Goal: Information Seeking & Learning: Learn about a topic

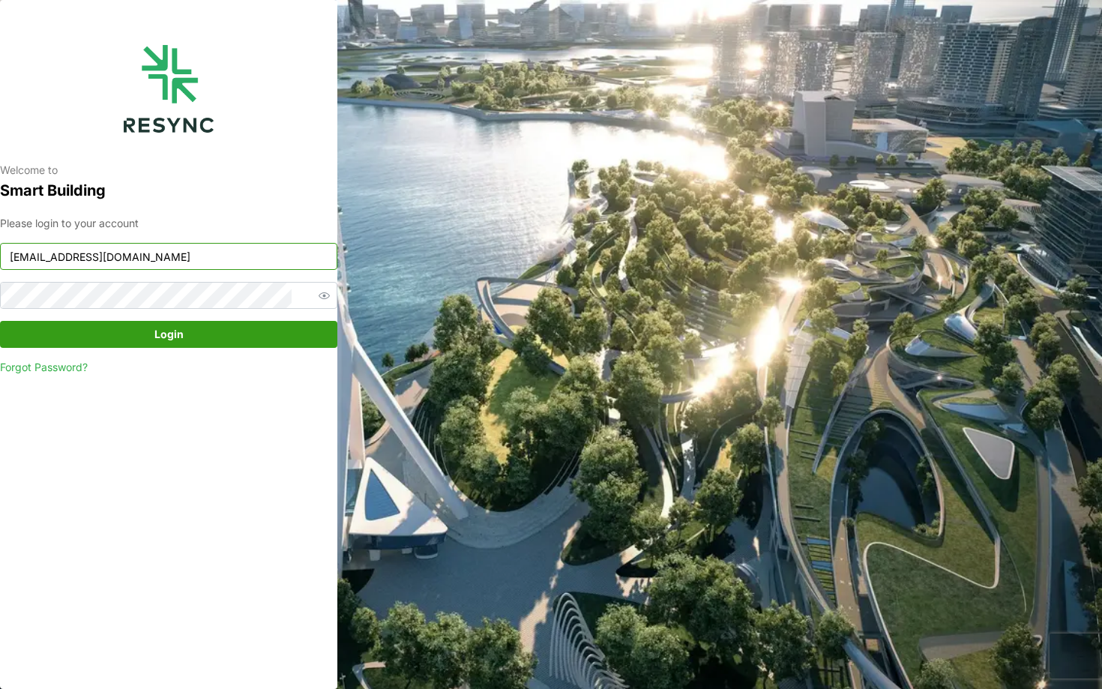
click at [256, 268] on input "chuanlim_display@resynctech.com" at bounding box center [168, 256] width 337 height 27
click at [265, 490] on div "Welcome to Smart Building Please login to your account chuanlim_display@resynct…" at bounding box center [168, 344] width 337 height 689
click at [194, 250] on input "chuanlim_display@resynctech.com" at bounding box center [168, 256] width 337 height 27
type input "ciputra_display@resynctech.com"
click at [257, 325] on span "Login" at bounding box center [168, 334] width 309 height 25
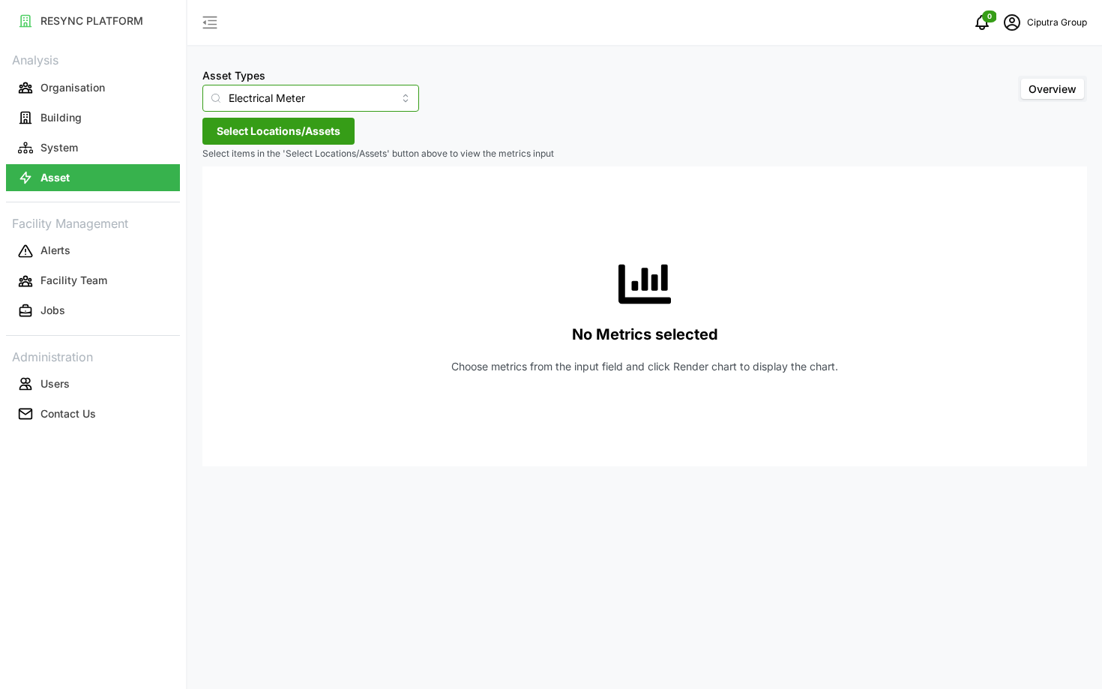
click at [279, 87] on input "Electrical Meter" at bounding box center [310, 98] width 217 height 27
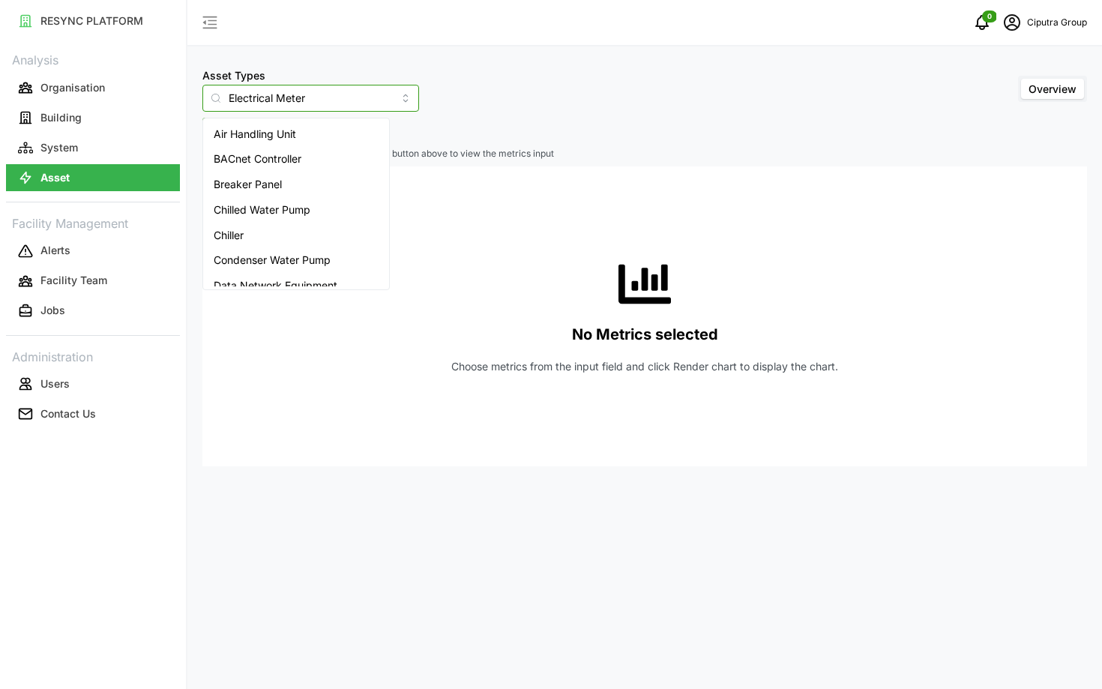
scroll to position [16, 0]
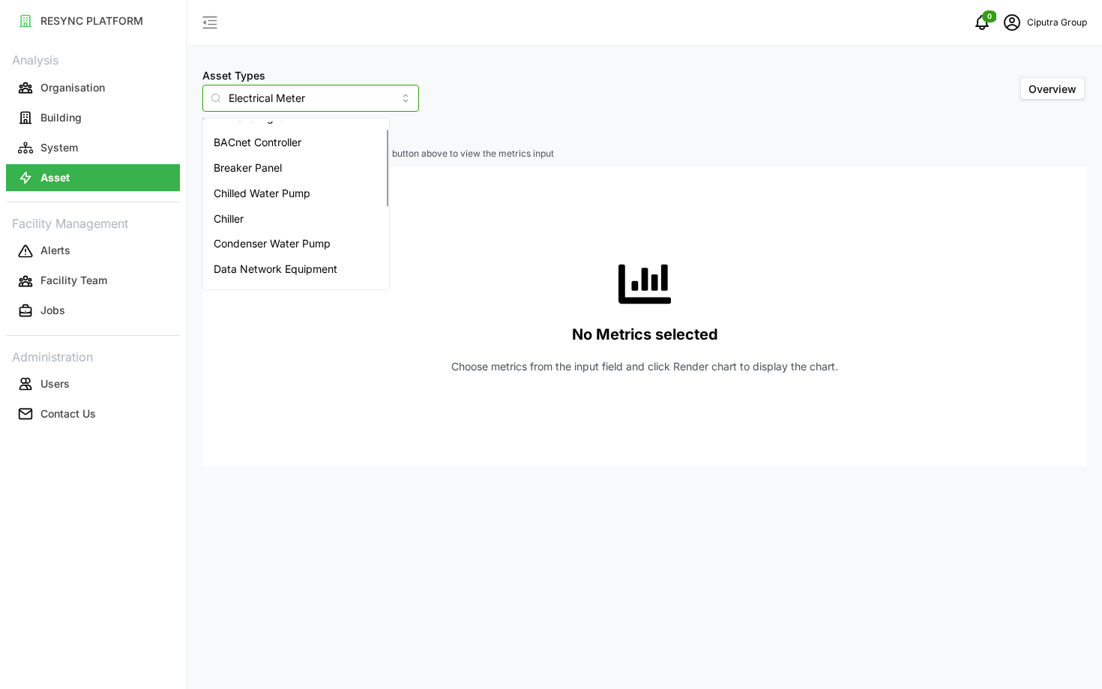
click at [283, 228] on div "Chiller" at bounding box center [296, 218] width 180 height 25
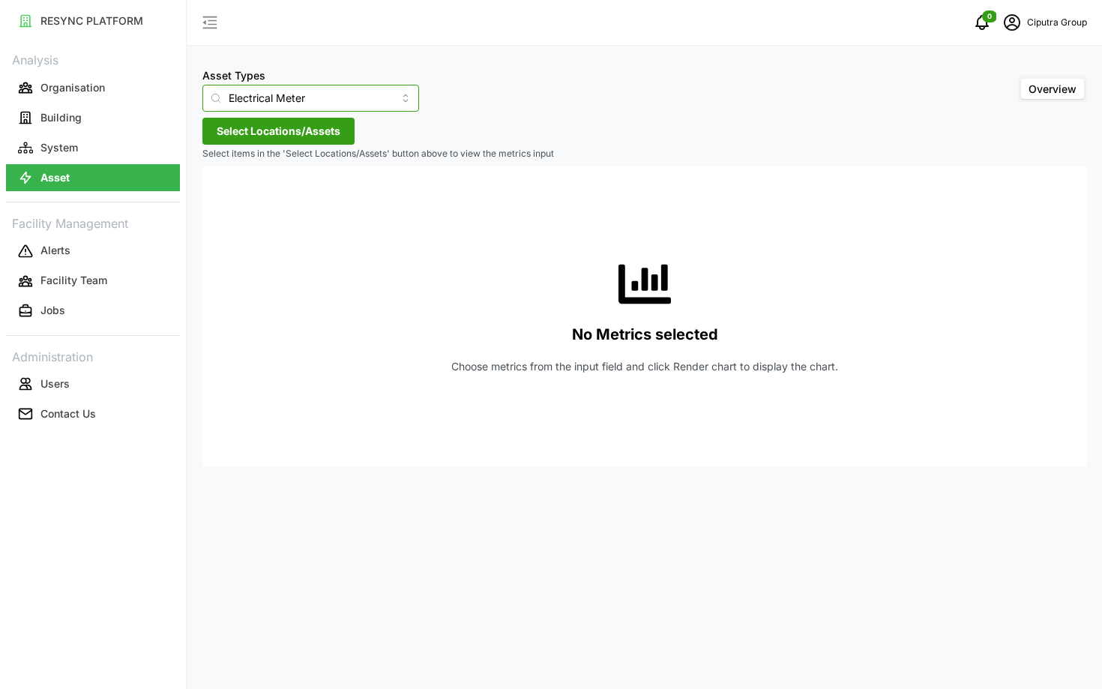
type input "Chiller"
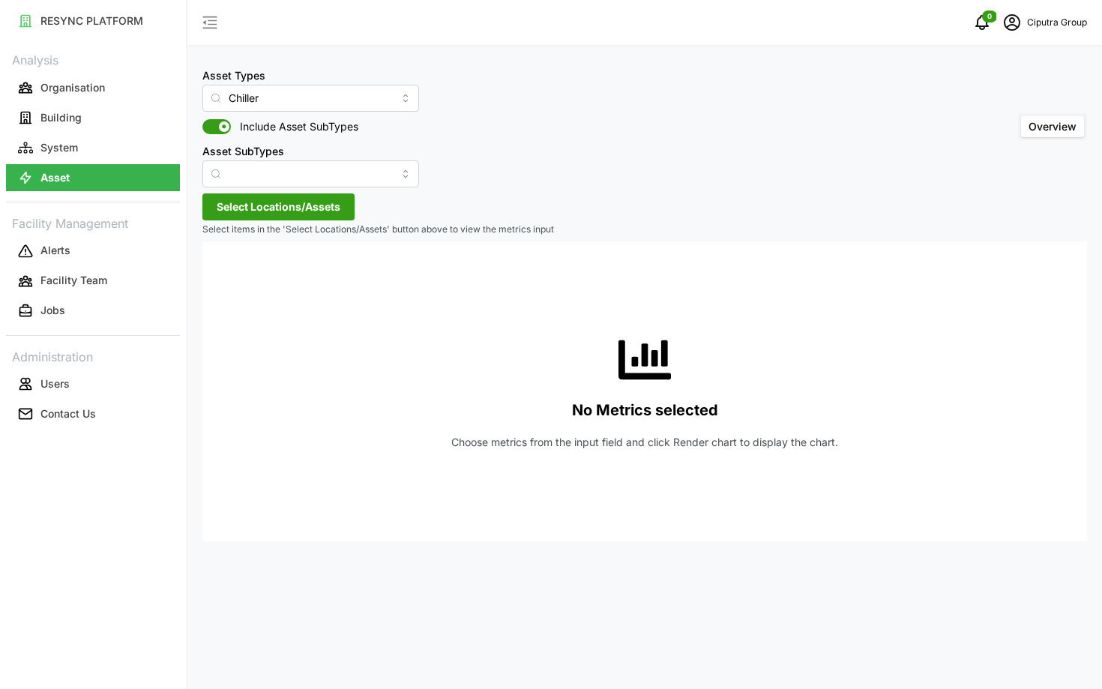
click at [256, 213] on span "Select Locations/Assets" at bounding box center [279, 206] width 124 height 25
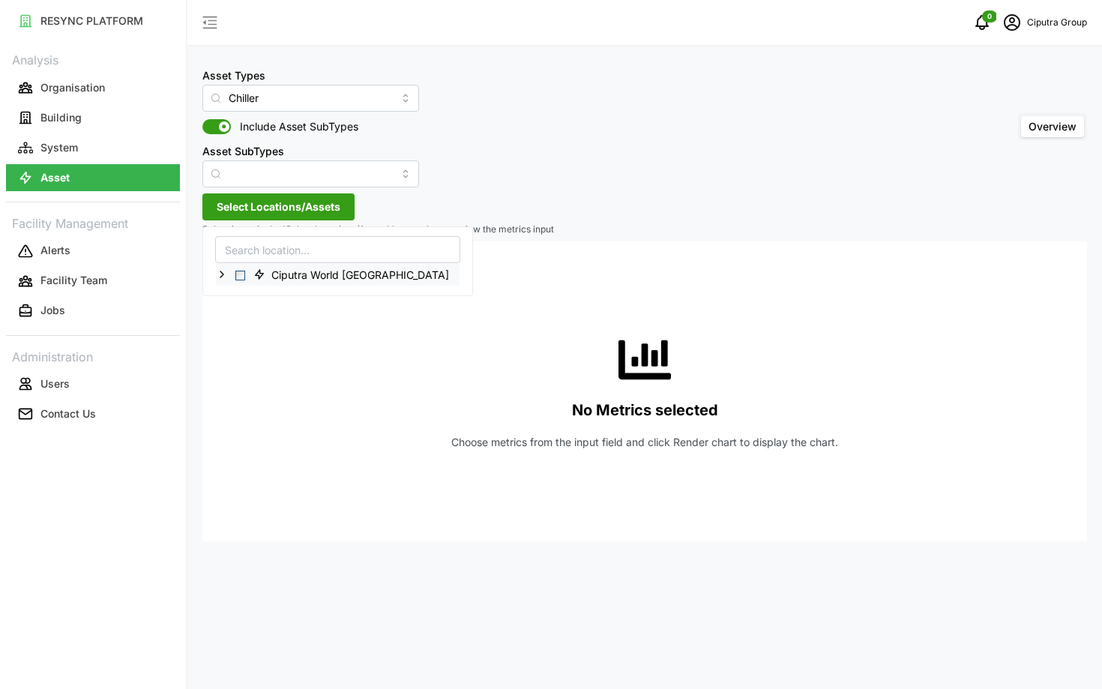
click at [238, 274] on span "Select Ciputra World Surabaya" at bounding box center [240, 276] width 10 height 10
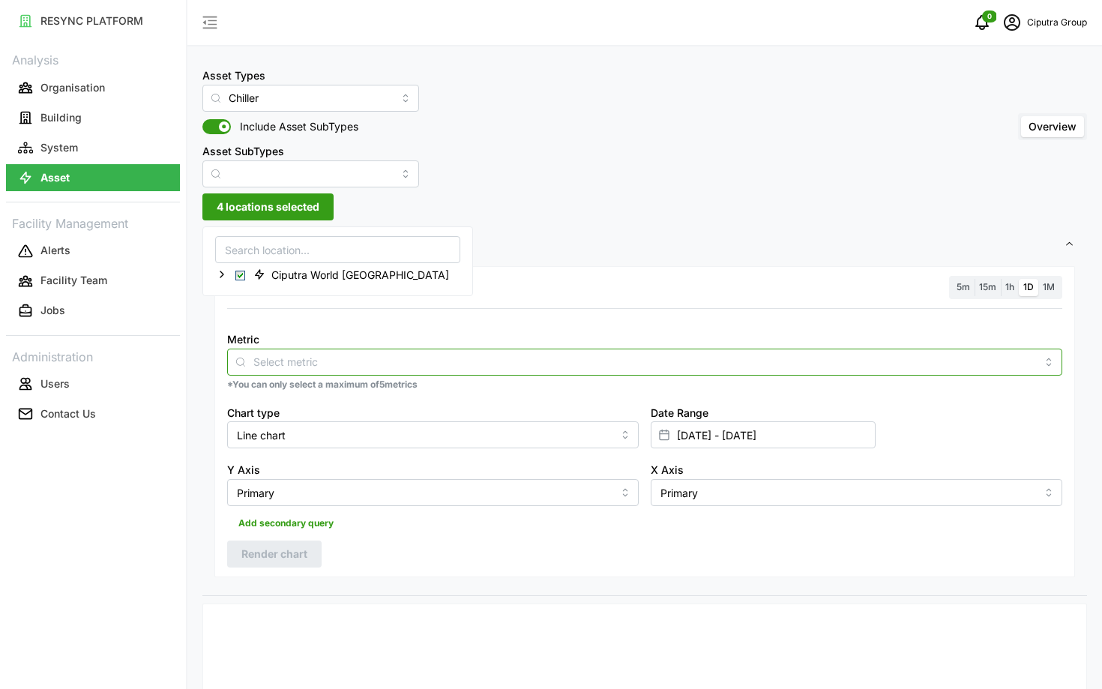
click at [285, 358] on input "Metric" at bounding box center [644, 361] width 783 height 16
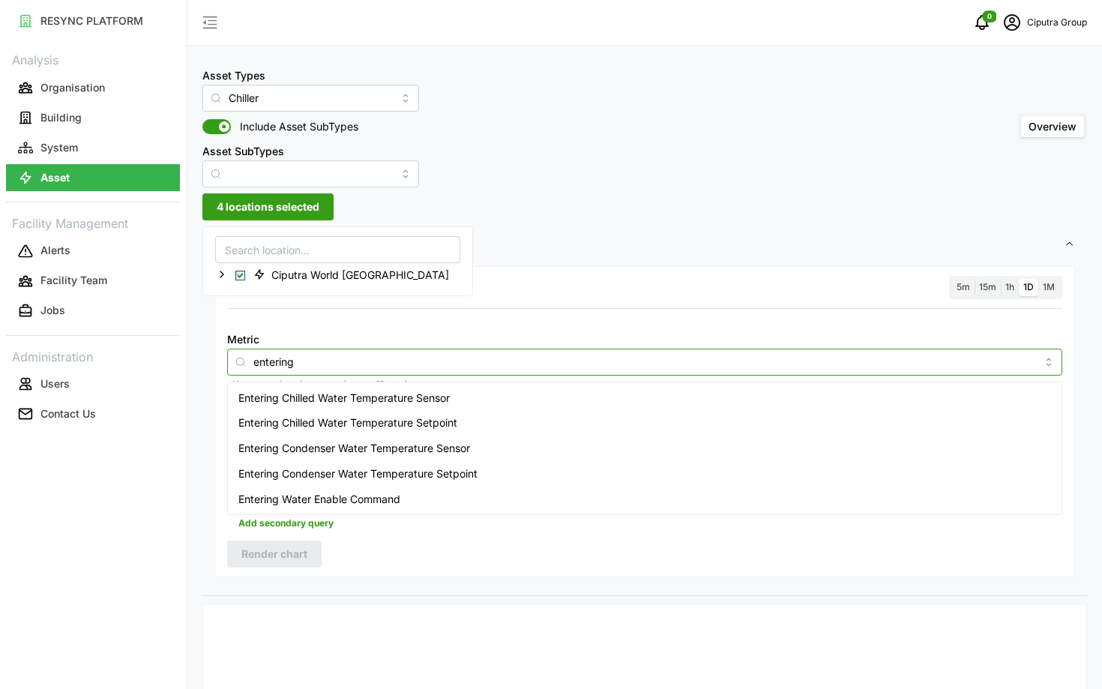
type input "entering"
type input "entering conden"
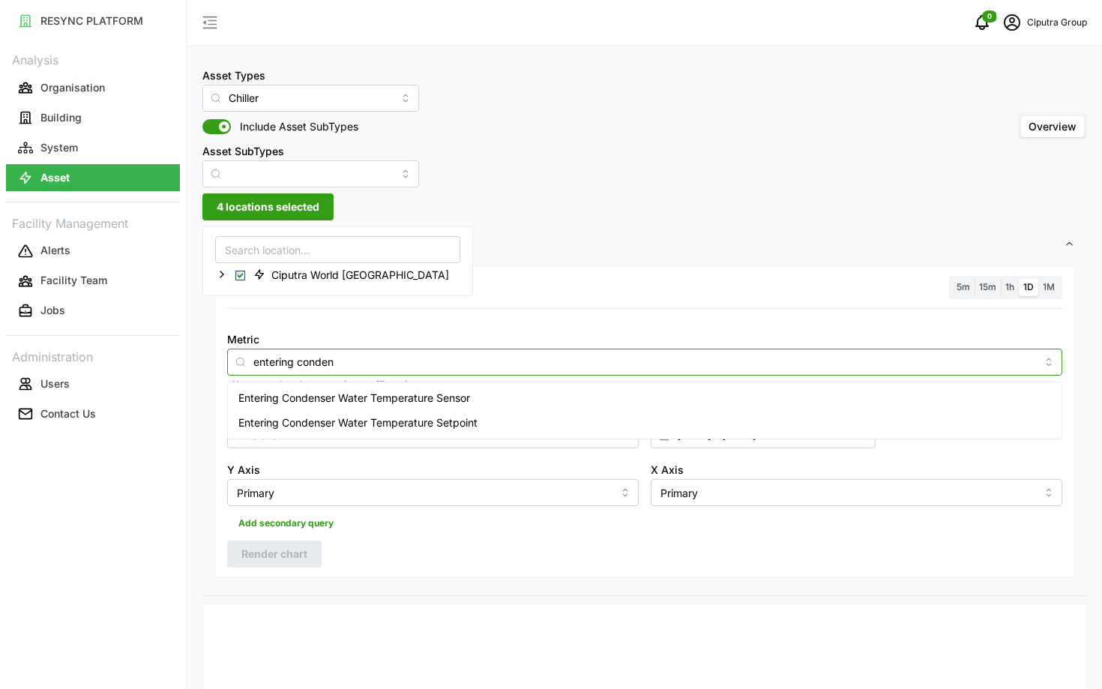
click at [373, 423] on span "Entering Condenser Water Temperature Setpoint" at bounding box center [357, 423] width 239 height 16
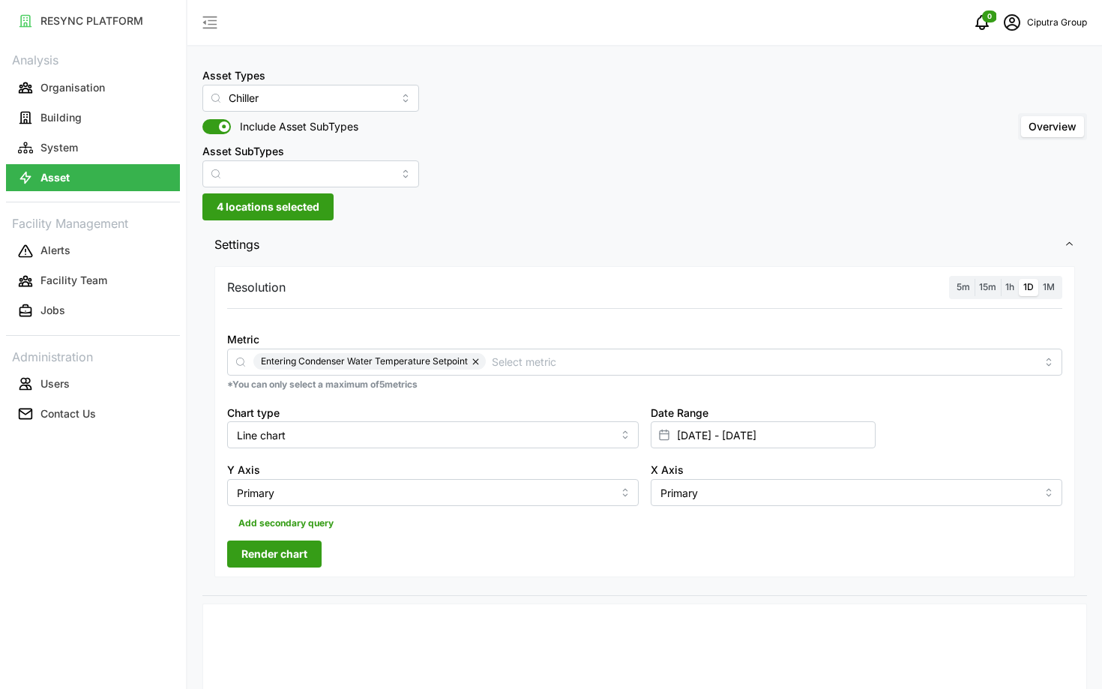
click at [957, 289] on label "5m" at bounding box center [963, 287] width 22 height 17
click at [952, 279] on input "5m" at bounding box center [952, 279] width 0 height 0
click at [761, 433] on input "[DATE] - [DATE]" at bounding box center [763, 434] width 225 height 27
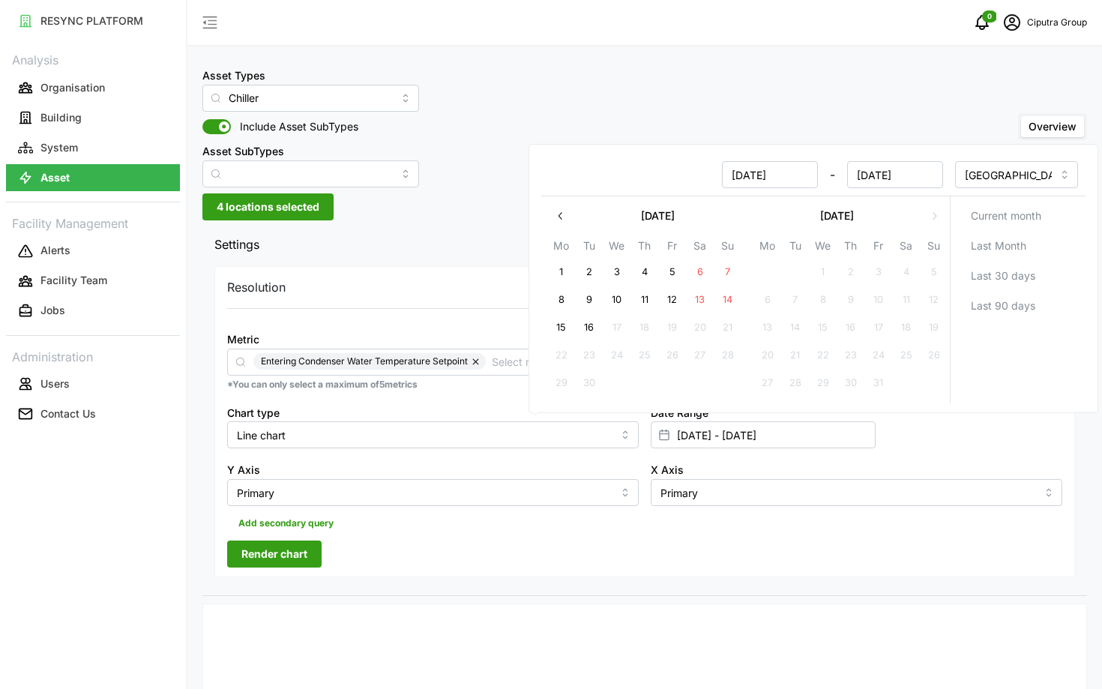
click at [588, 328] on button "16" at bounding box center [589, 327] width 27 height 27
type input "[DATE] - [DATE]"
type input "[DATE]"
click at [725, 300] on button "14" at bounding box center [728, 299] width 27 height 27
type input "[DATE] - [DATE]"
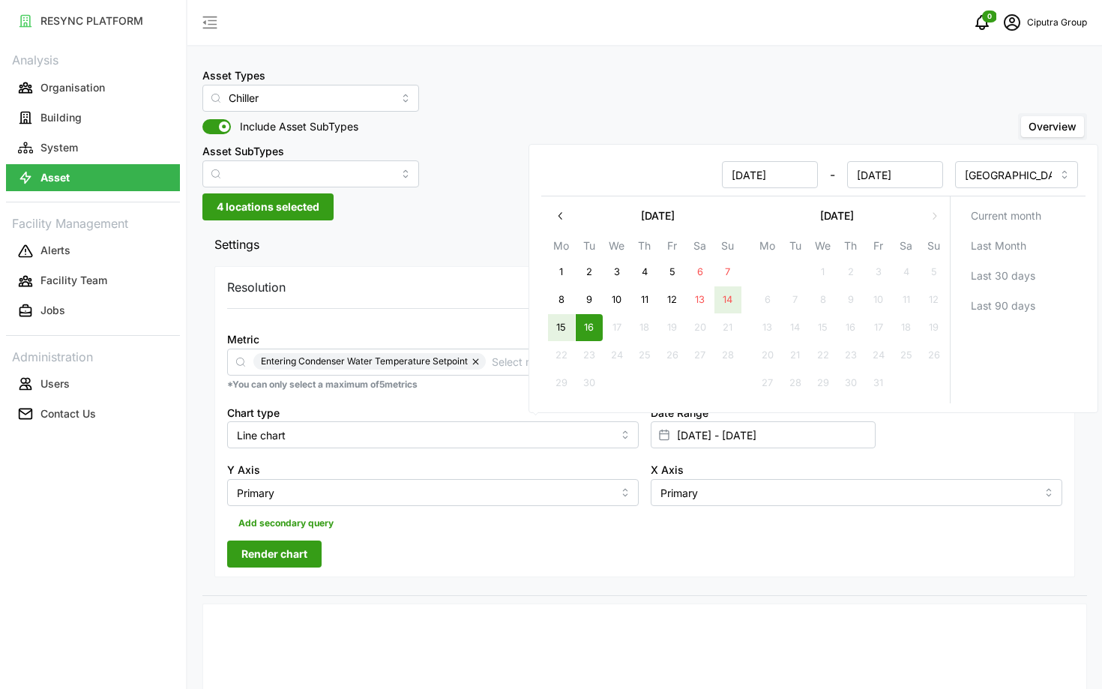
type input "[DATE]"
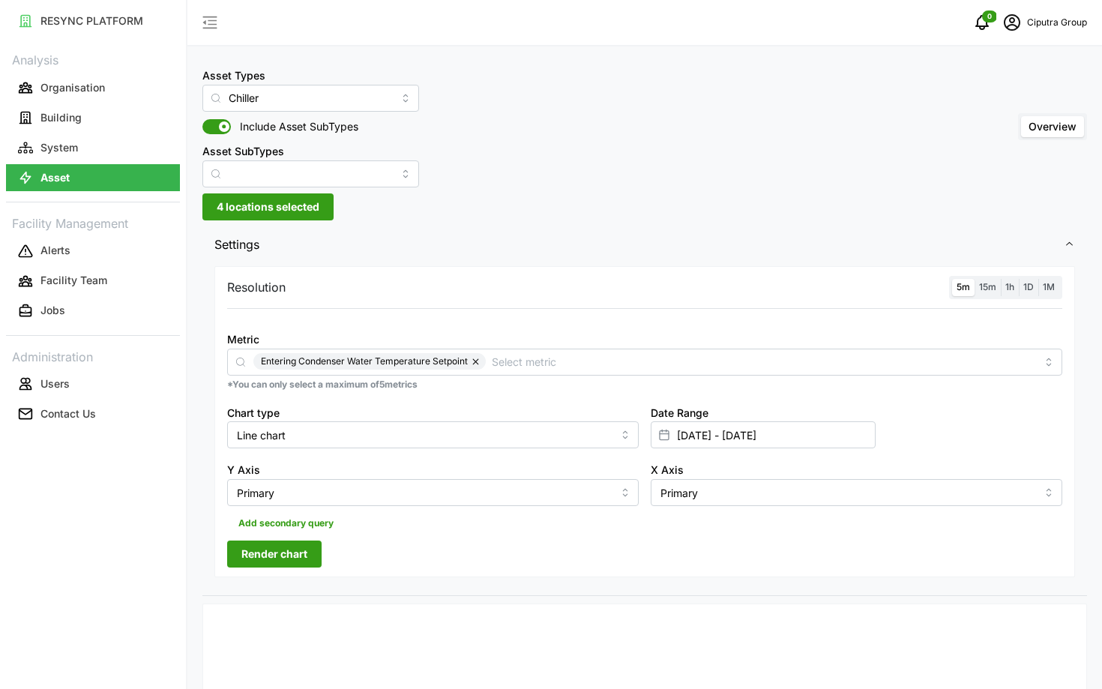
click at [292, 546] on span "Render chart" at bounding box center [274, 553] width 66 height 25
click at [284, 99] on input "Chiller" at bounding box center [310, 98] width 217 height 27
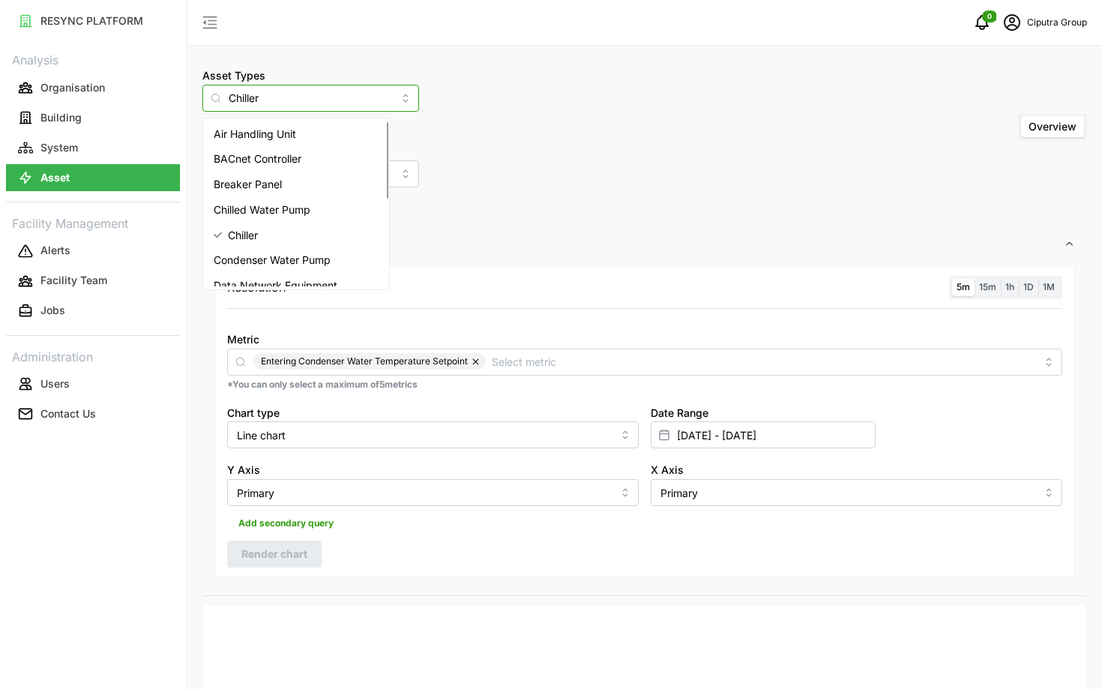
click at [274, 136] on span "Air Handling Unit" at bounding box center [255, 134] width 82 height 16
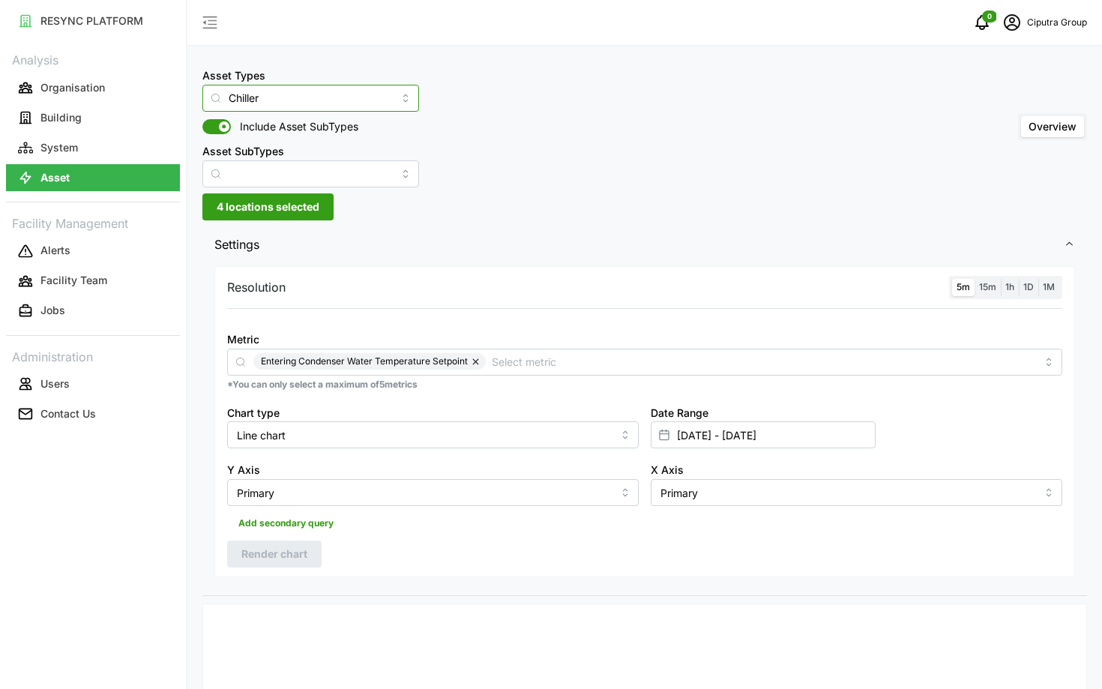
type input "Air Handling Unit"
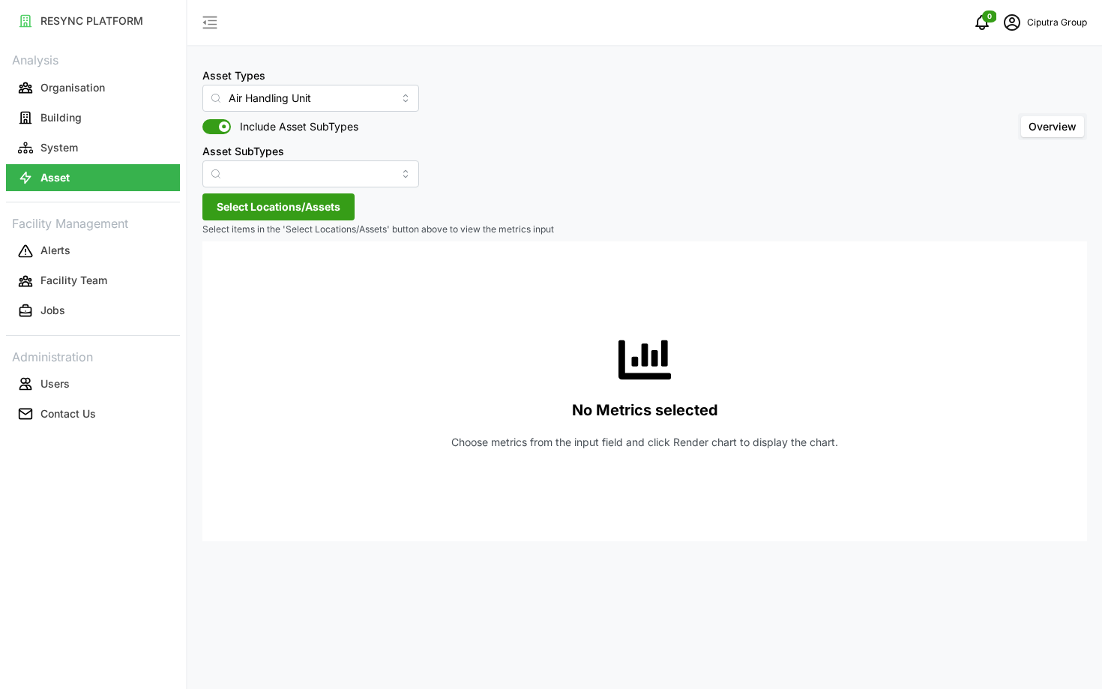
click at [277, 217] on span "Select Locations/Assets" at bounding box center [279, 206] width 124 height 25
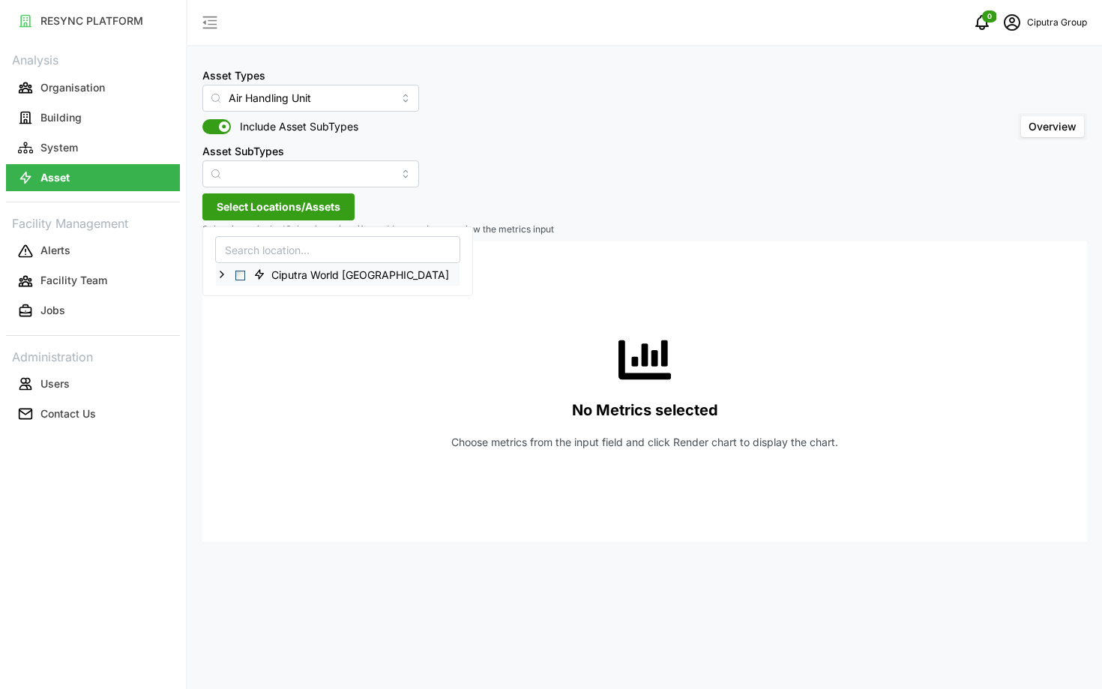
click at [238, 274] on span "Select Ciputra World Surabaya" at bounding box center [240, 276] width 10 height 10
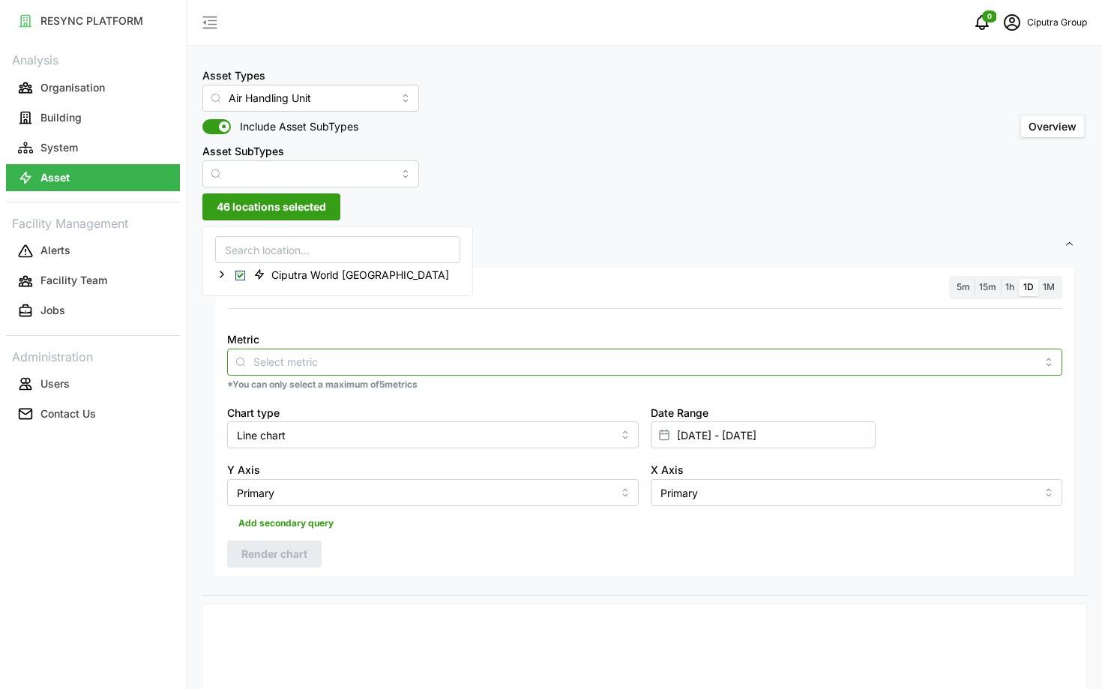
click at [527, 357] on input "Metric" at bounding box center [644, 361] width 783 height 16
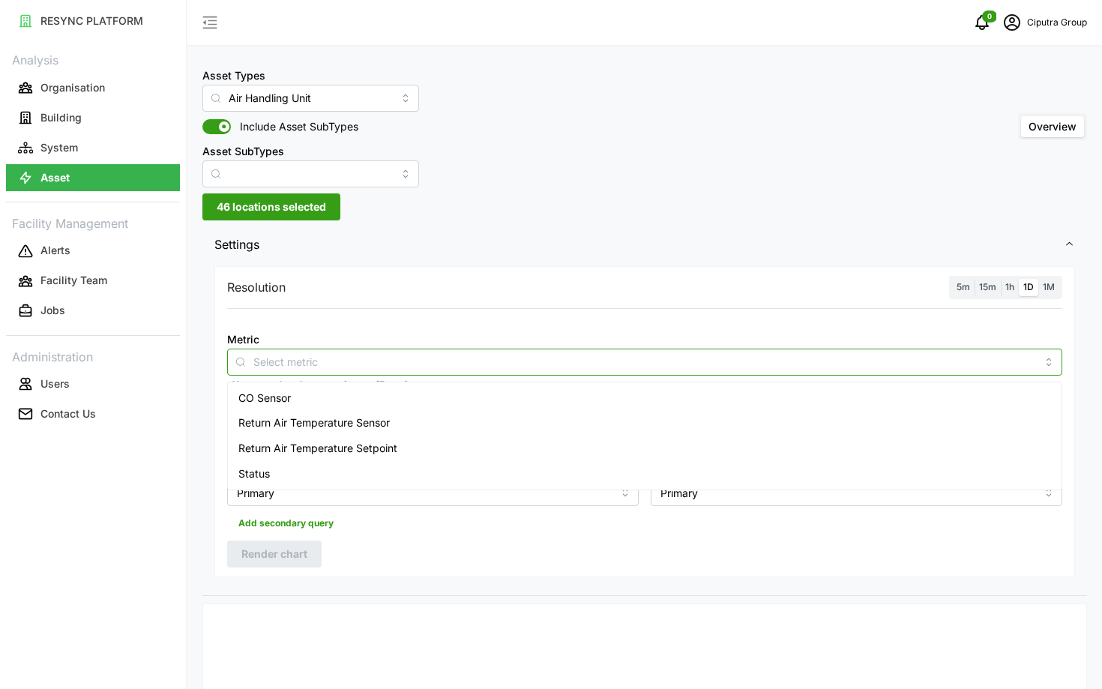
click at [516, 418] on div "Return Air Temperature Sensor" at bounding box center [645, 422] width 828 height 25
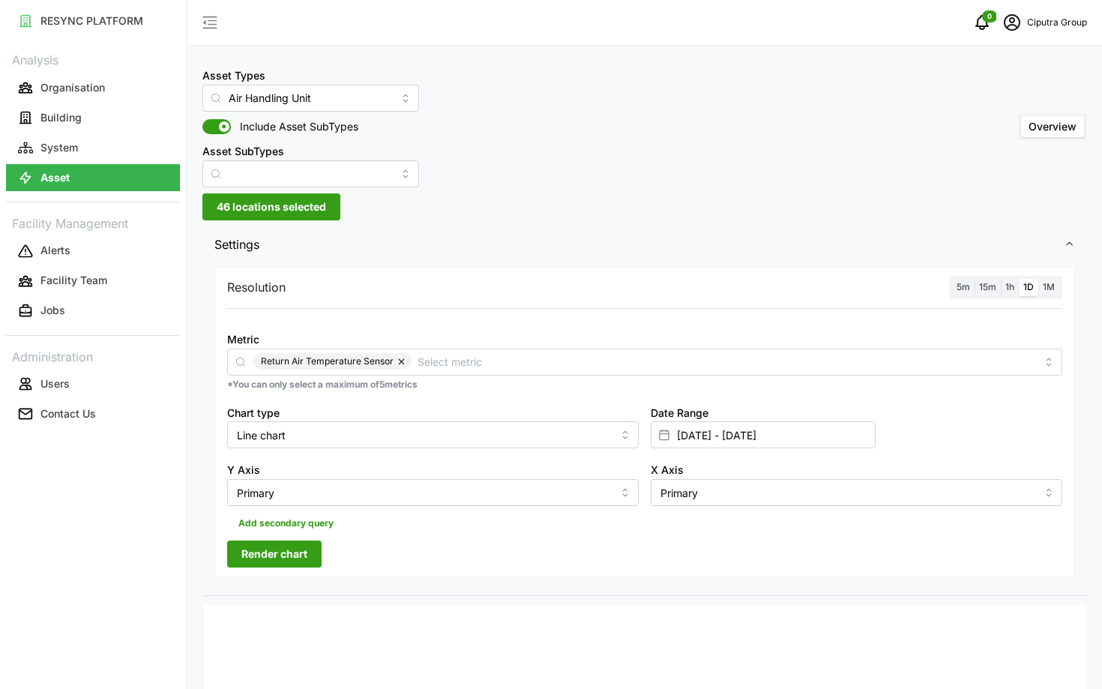
click at [402, 538] on div "Resolution 5m 15m 1h 1D 1M Metric Return Air Temperature Sensor *You can only s…" at bounding box center [644, 421] width 861 height 311
click at [992, 286] on span "15m" at bounding box center [987, 286] width 17 height 11
click at [975, 279] on input "15m" at bounding box center [975, 279] width 0 height 0
click at [262, 549] on span "Render chart" at bounding box center [274, 553] width 66 height 25
click at [829, 427] on input "[DATE] - [DATE]" at bounding box center [763, 434] width 225 height 27
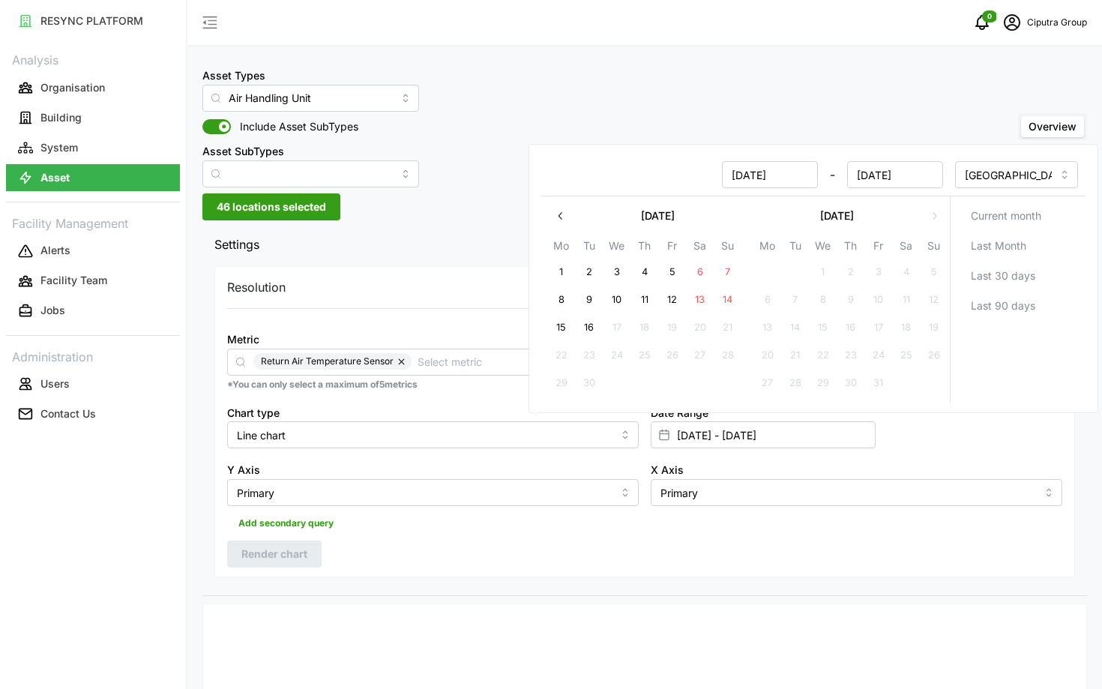
click at [618, 296] on button "10" at bounding box center [617, 299] width 27 height 27
type input "[DATE] - [DATE]"
type input "[DATE]"
click at [687, 304] on button "13" at bounding box center [700, 299] width 27 height 27
type input "[DATE] - [DATE]"
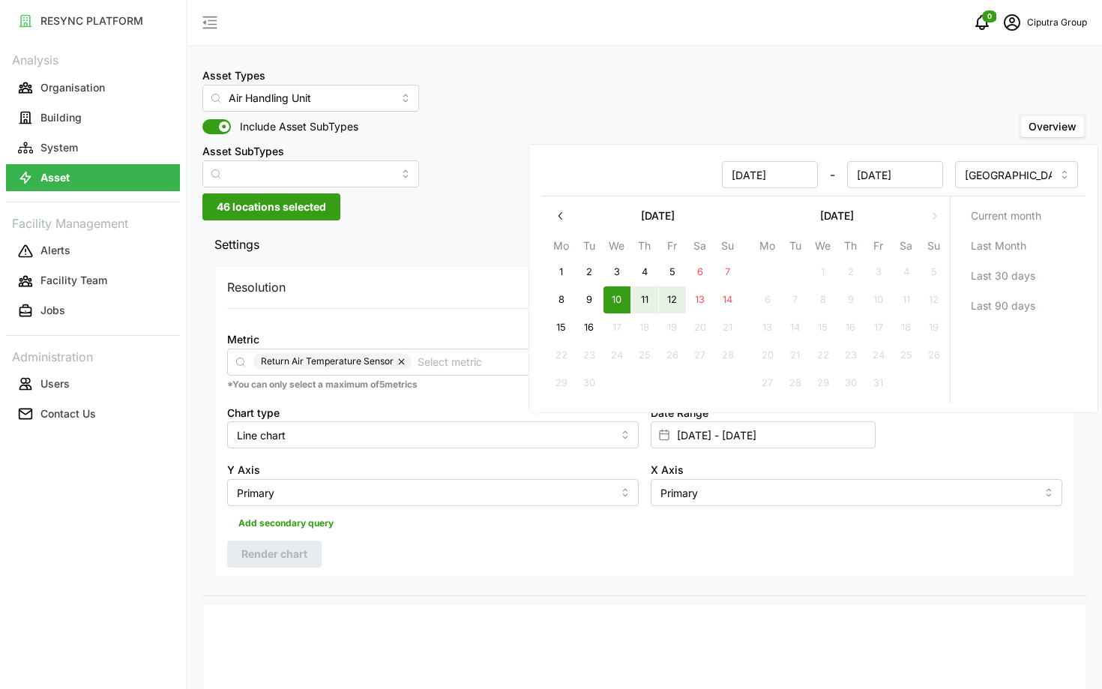
type input "[DATE]"
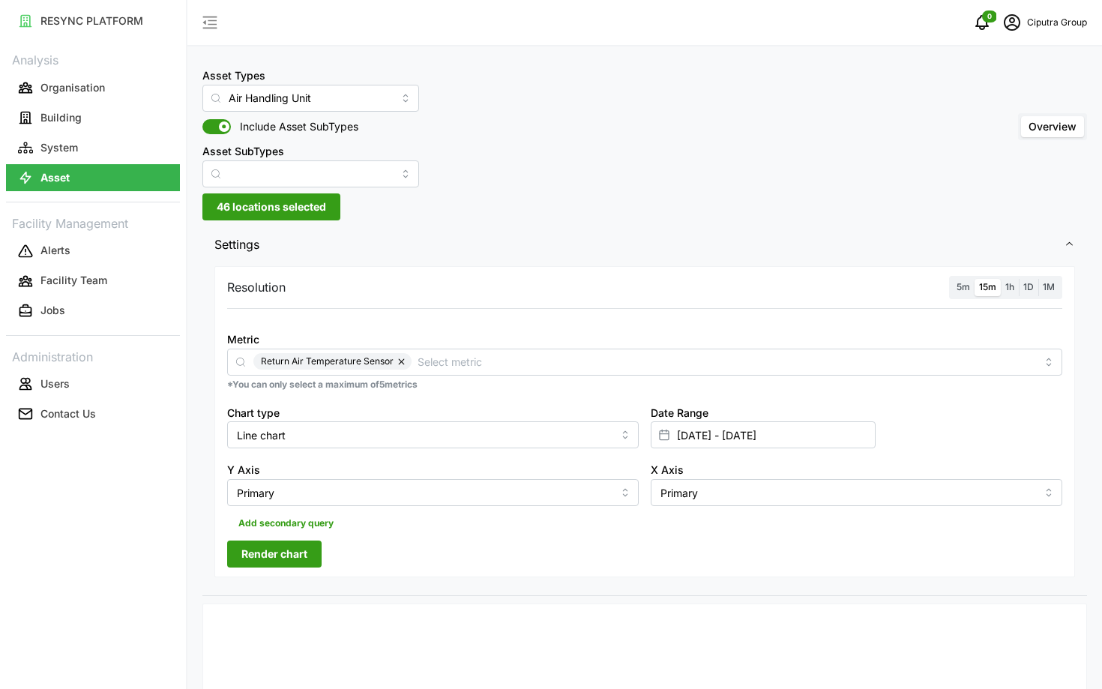
click at [276, 555] on span "Render chart" at bounding box center [274, 553] width 66 height 25
click at [822, 439] on input "[DATE] - [DATE]" at bounding box center [763, 434] width 225 height 27
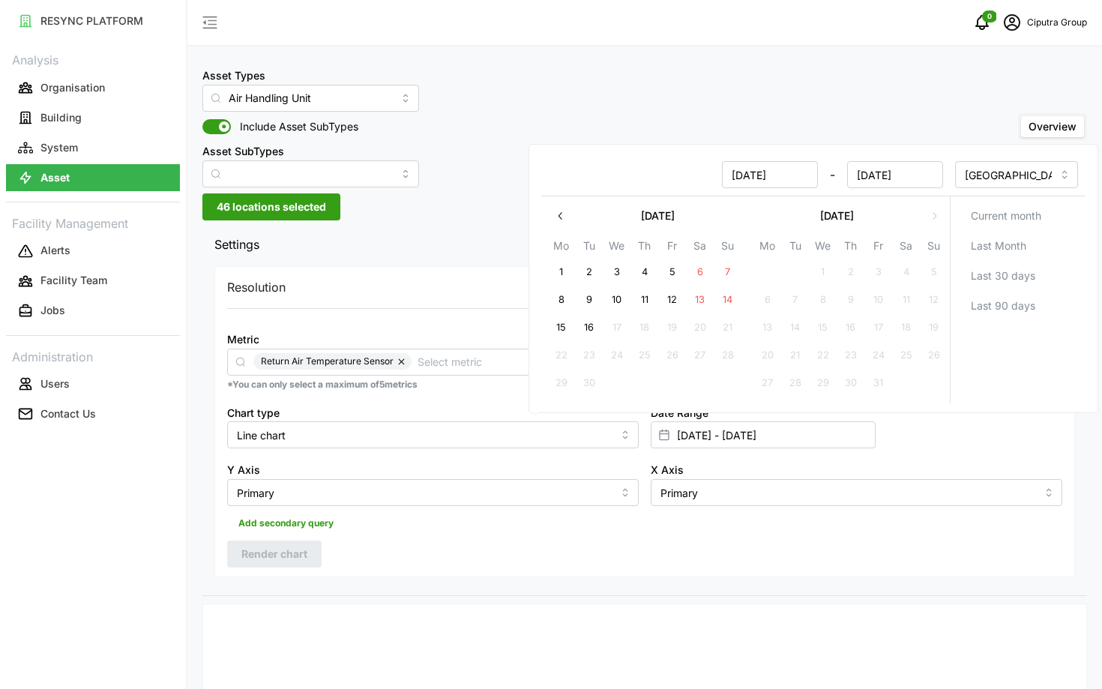
click at [567, 292] on button "8" at bounding box center [561, 299] width 27 height 27
type input "[DATE] - [DATE]"
type input "[DATE]"
click at [651, 304] on button "11" at bounding box center [644, 299] width 27 height 27
type input "[DATE] - [DATE]"
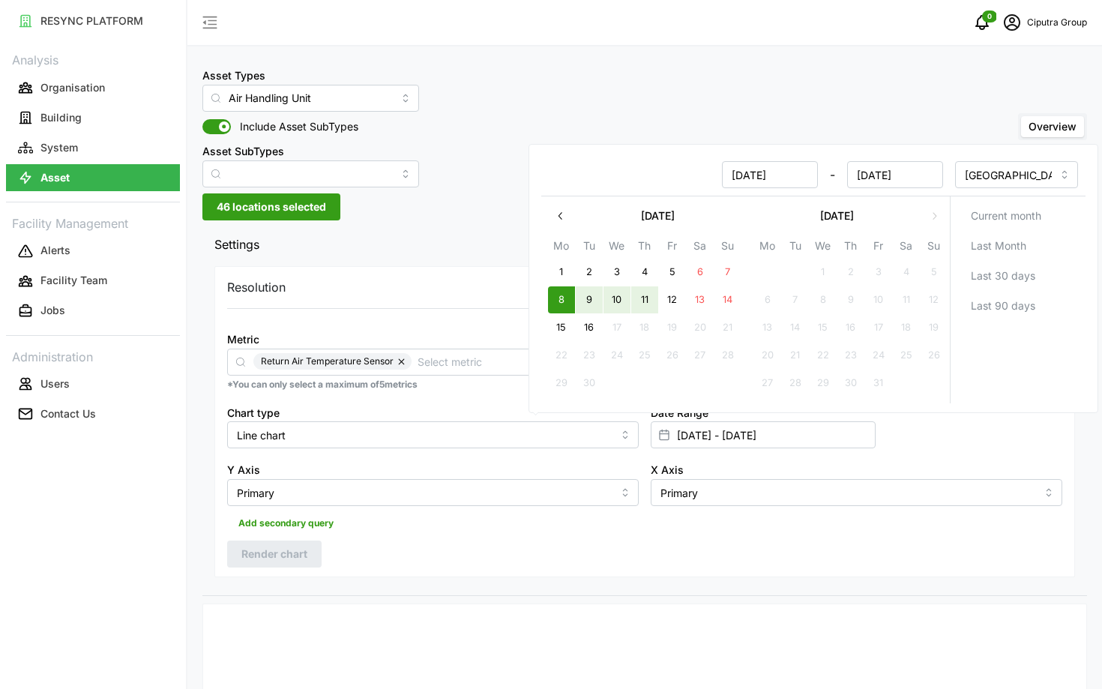
type input "[DATE]"
click at [534, 563] on div "Resolution 5m 15m 1h 1D 1M Metric Return Air Temperature Sensor *You can only s…" at bounding box center [644, 421] width 861 height 311
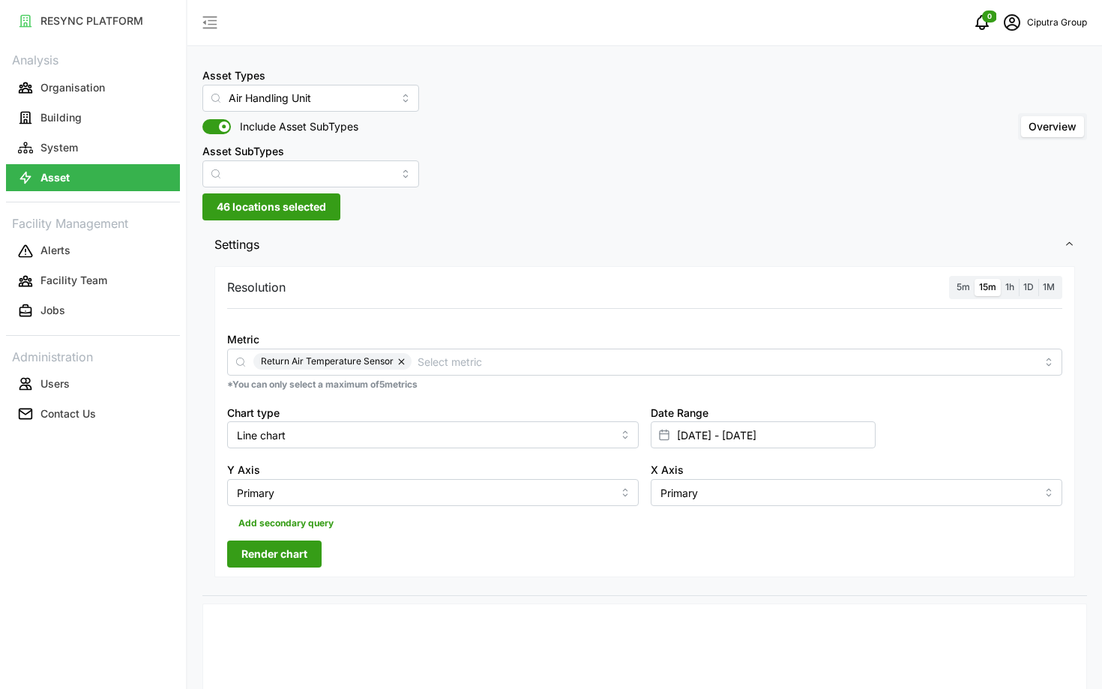
click at [283, 547] on span "Render chart" at bounding box center [274, 553] width 66 height 25
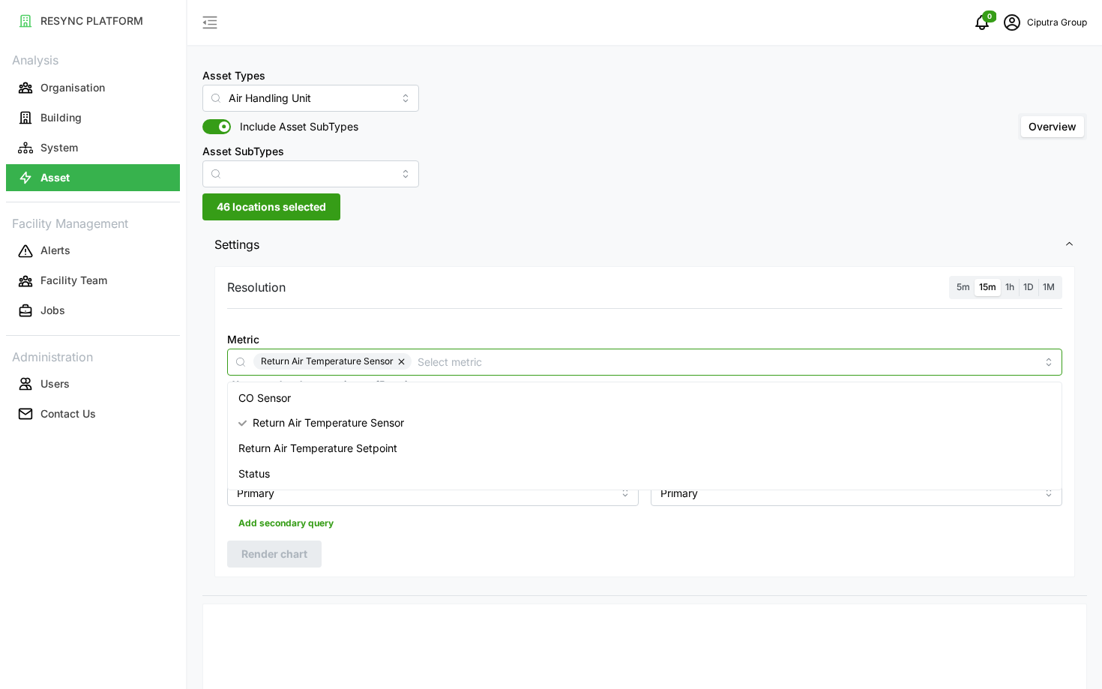
click at [788, 369] on input "Metric" at bounding box center [727, 361] width 619 height 16
click at [667, 448] on div "Return Air Temperature Setpoint" at bounding box center [645, 448] width 828 height 25
click at [631, 484] on div "Status" at bounding box center [645, 473] width 828 height 25
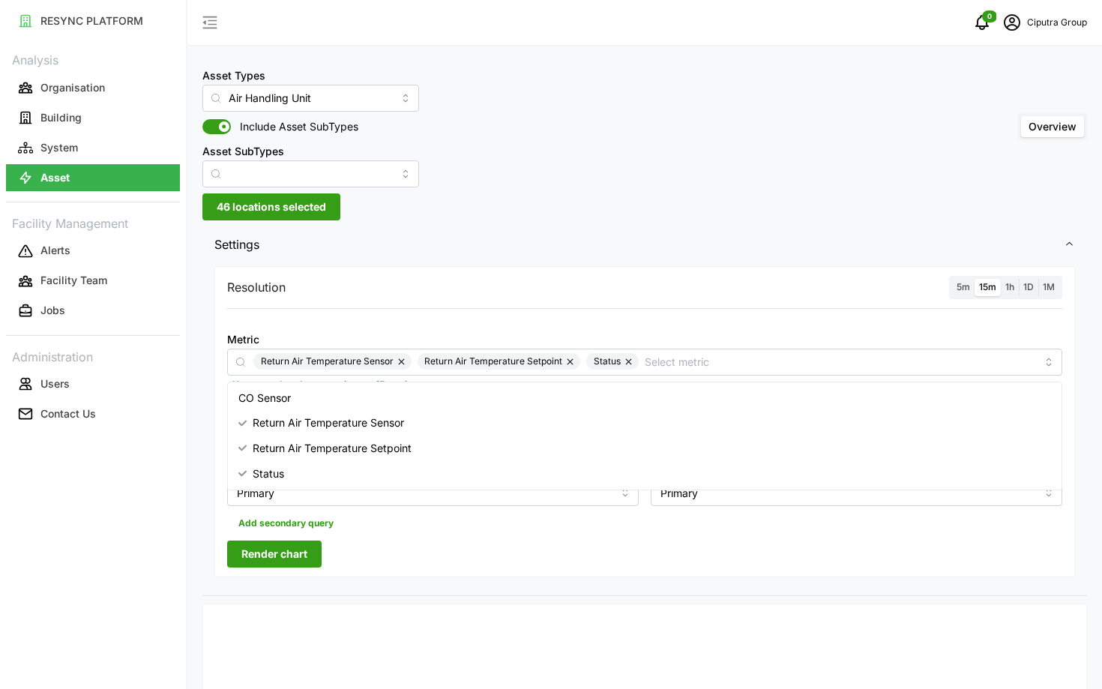
click at [418, 542] on div "Resolution 5m 15m 1h 1D 1M Metric Return Air Temperature Sensor Return Air Temp…" at bounding box center [644, 421] width 861 height 311
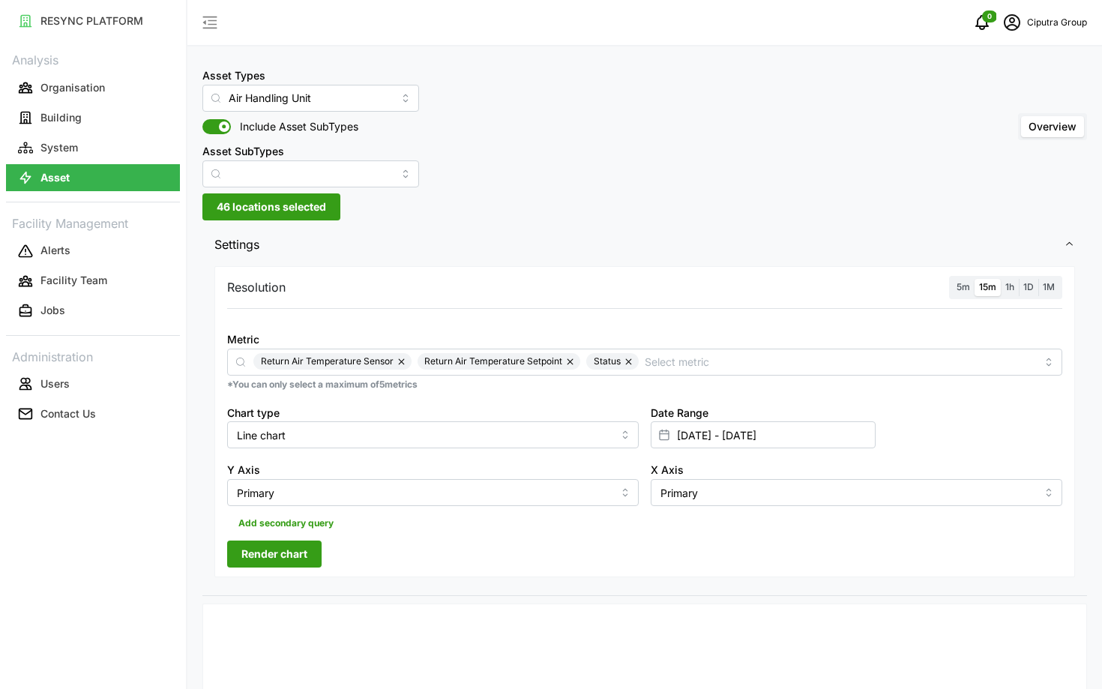
click at [286, 554] on span "Render chart" at bounding box center [274, 553] width 66 height 25
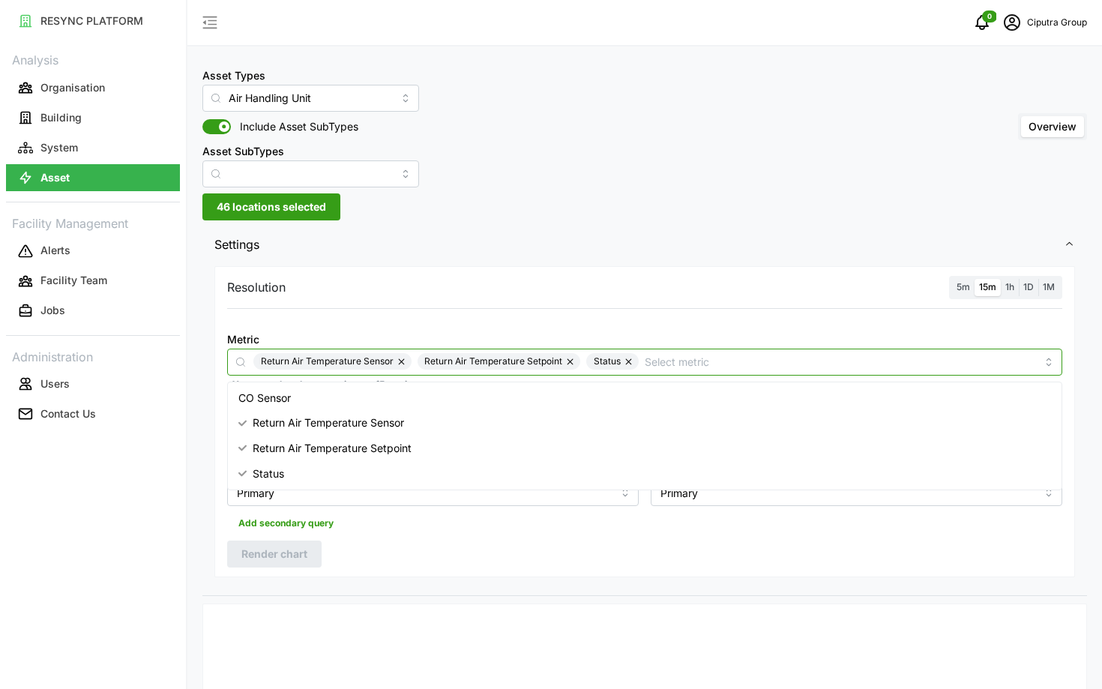
click at [879, 363] on input "Metric" at bounding box center [840, 361] width 391 height 16
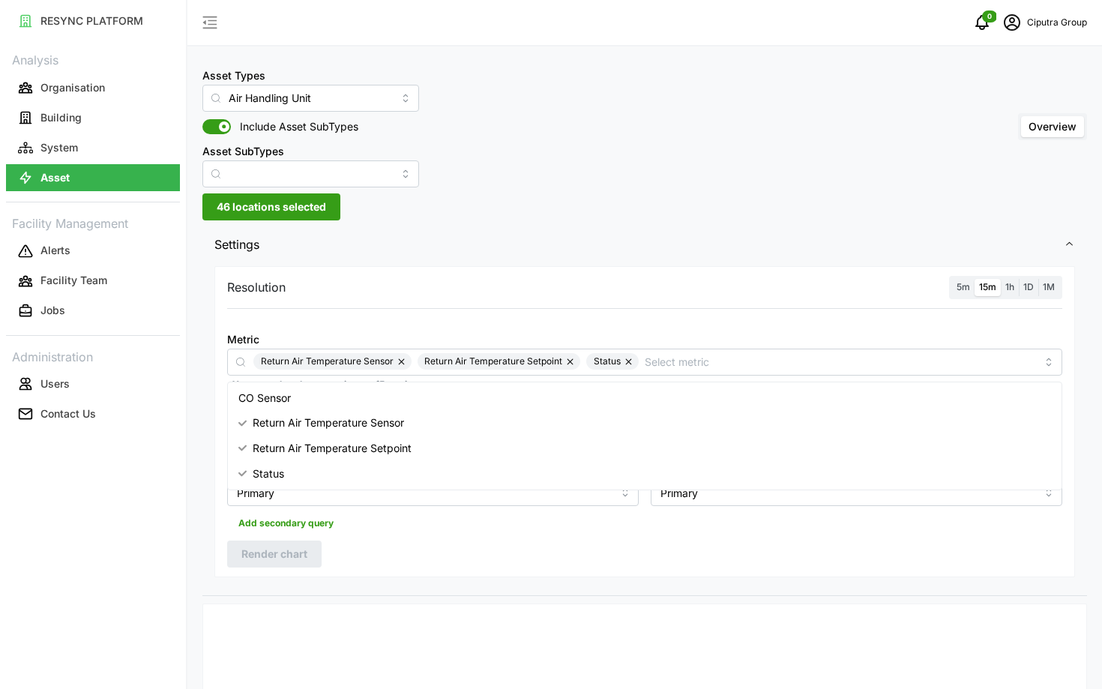
click at [949, 531] on div "Add secondary query" at bounding box center [644, 520] width 835 height 28
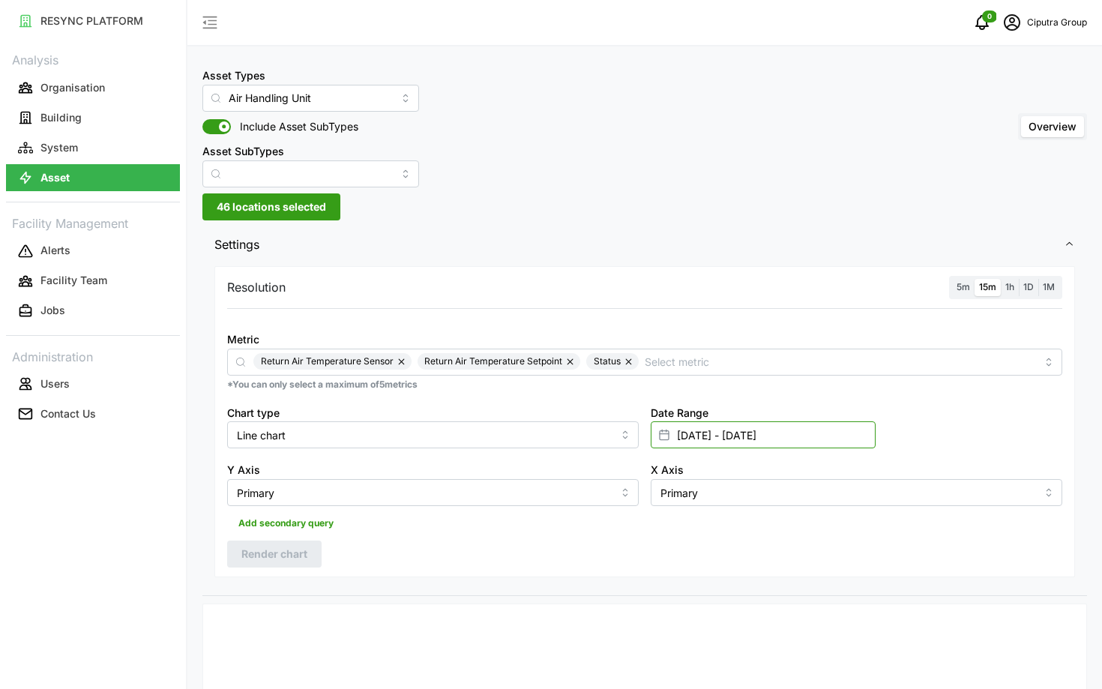
click at [833, 438] on input "[DATE] - [DATE]" at bounding box center [763, 434] width 225 height 27
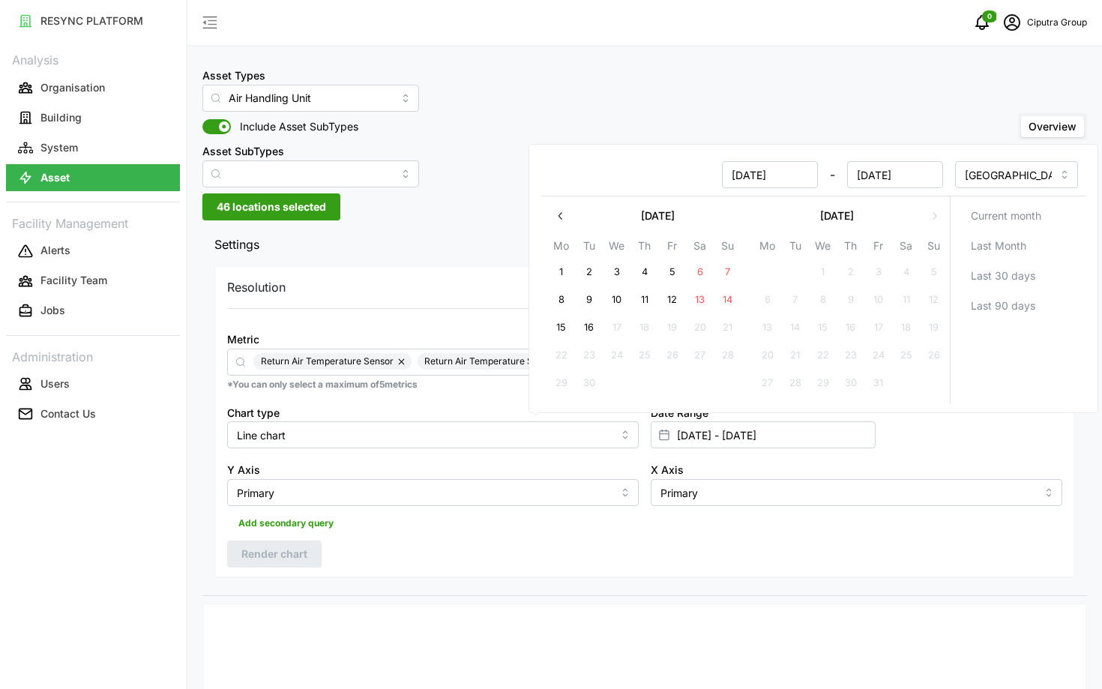
click at [562, 274] on button "1" at bounding box center [561, 272] width 27 height 27
type input "[DATE] - [DATE]"
type input "[DATE]"
click at [631, 282] on button "4" at bounding box center [644, 272] width 27 height 27
type input "[DATE] - [DATE]"
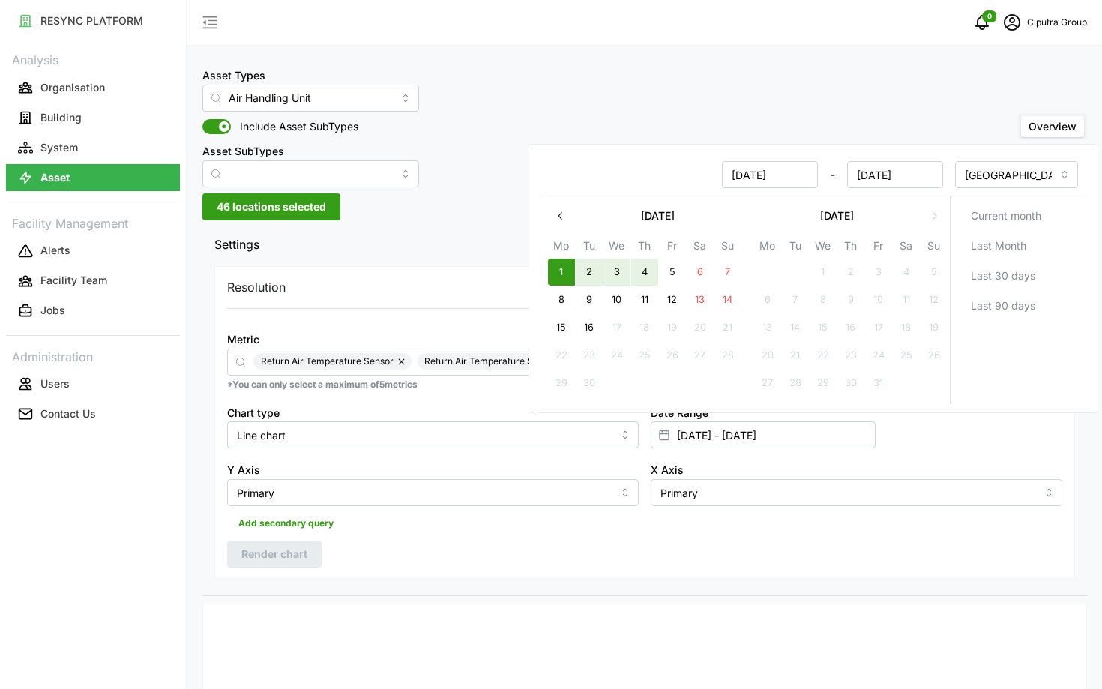
type input "[DATE]"
click at [478, 591] on div "Resolution 5m 15m 1h 1D 1M Metric Return Air Temperature Sensor Return Air Temp…" at bounding box center [644, 428] width 885 height 333
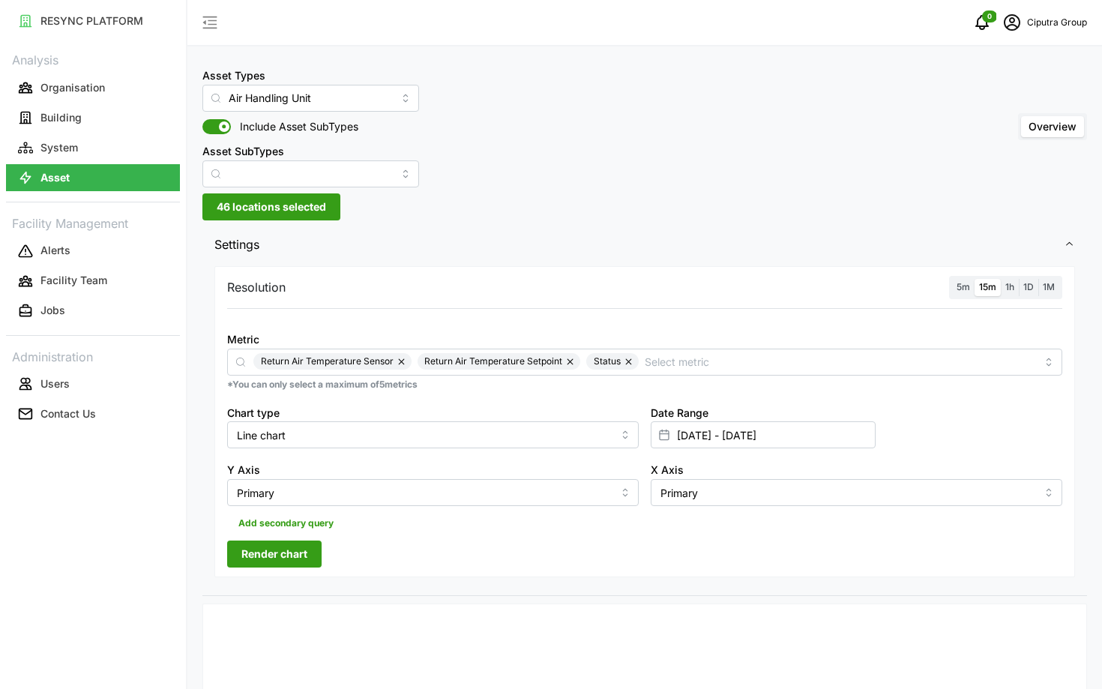
click at [294, 563] on span "Render chart" at bounding box center [274, 553] width 66 height 25
click at [625, 365] on button "button" at bounding box center [630, 361] width 18 height 16
click at [568, 363] on button "button" at bounding box center [571, 361] width 18 height 16
click at [278, 557] on span "Render chart" at bounding box center [274, 553] width 66 height 25
